Goal: Transaction & Acquisition: Purchase product/service

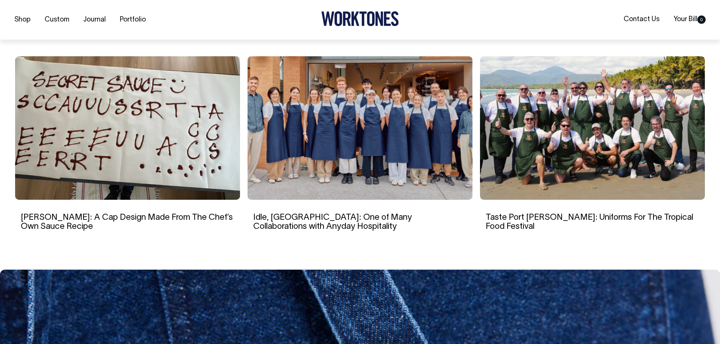
scroll to position [1511, 0]
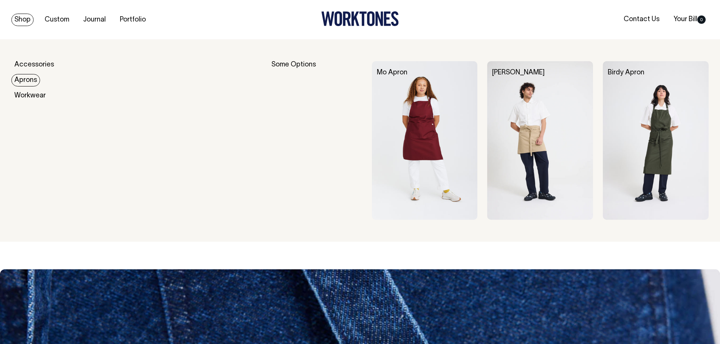
click at [32, 82] on link "Aprons" at bounding box center [25, 80] width 29 height 12
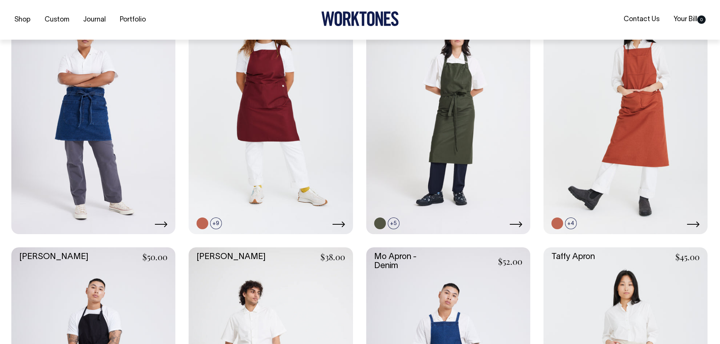
scroll to position [378, 0]
click at [661, 8] on div "Shop Custom Journal Portfolio Contact Us Your Bill 0" at bounding box center [360, 20] width 720 height 40
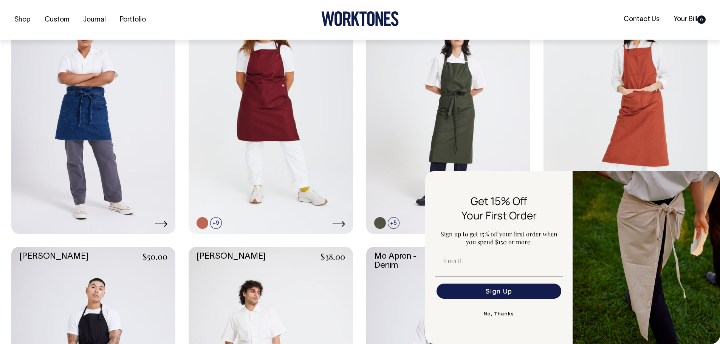
click at [719, 178] on img "FLYOUT Form" at bounding box center [645, 257] width 147 height 173
click at [714, 180] on circle "Close dialog" at bounding box center [711, 179] width 9 height 9
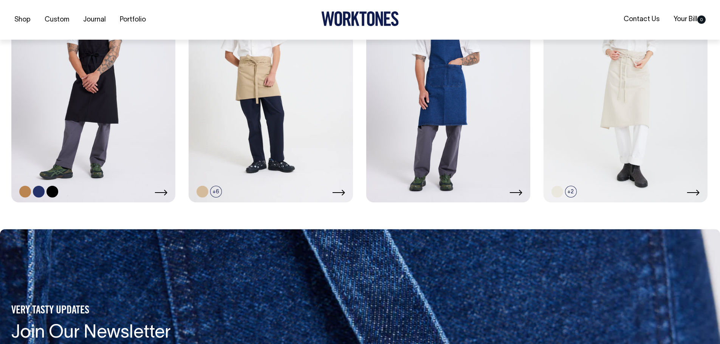
scroll to position [669, 0]
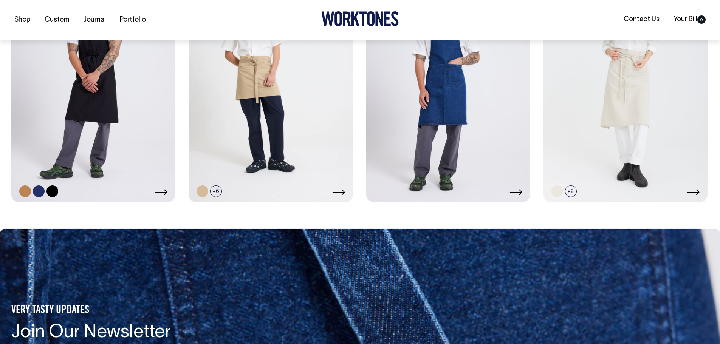
click at [107, 134] on link at bounding box center [93, 79] width 164 height 246
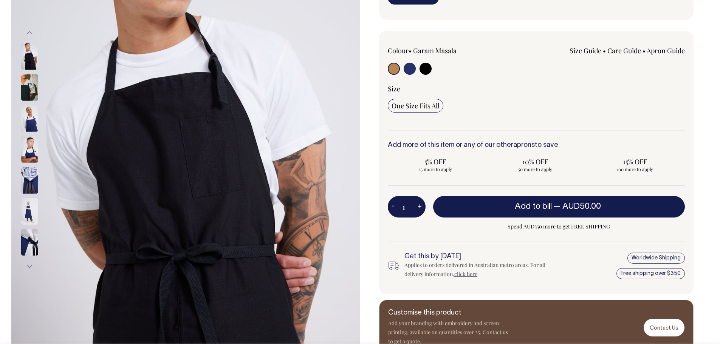
scroll to position [151, 0]
